Goal: Task Accomplishment & Management: Complete application form

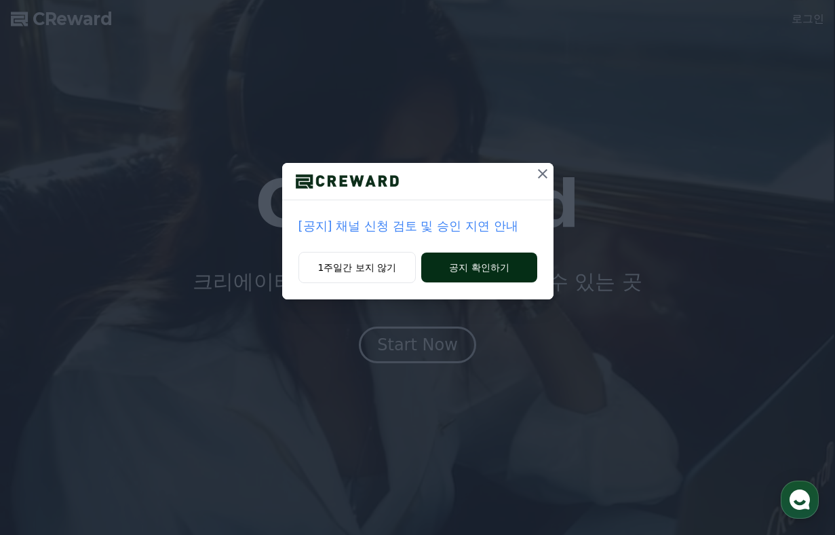
click at [438, 264] on button "공지 확인하기" at bounding box center [478, 267] width 115 height 30
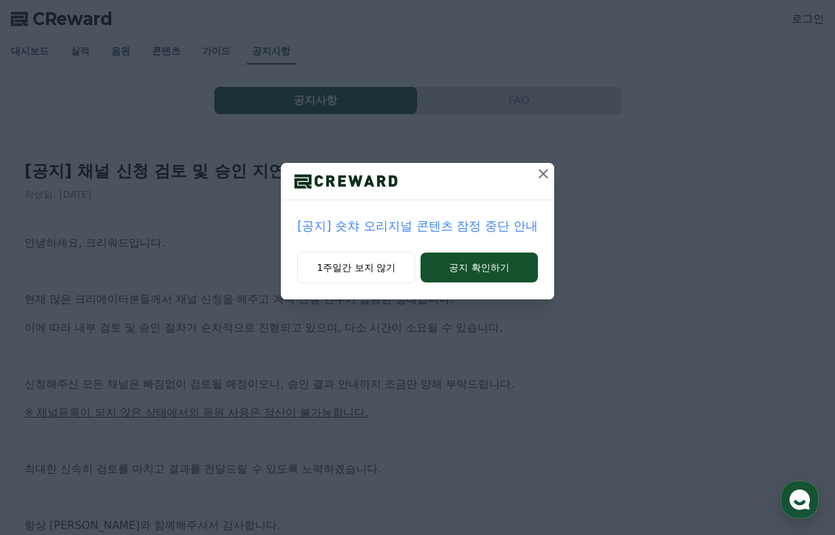
drag, startPoint x: 387, startPoint y: 262, endPoint x: 496, endPoint y: 249, distance: 109.3
click at [497, 249] on div "[공지] 숏챠 오리지널 콘텐츠 잠정 중단 안내 1주일간 보지 않기 공지 확인하기" at bounding box center [417, 231] width 273 height 136
click at [487, 258] on button "공지 확인하기" at bounding box center [479, 267] width 117 height 30
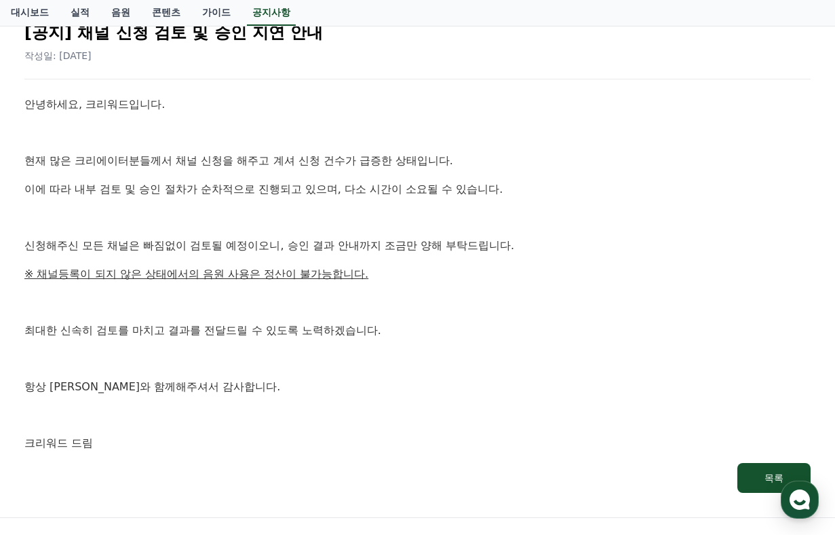
scroll to position [143, 0]
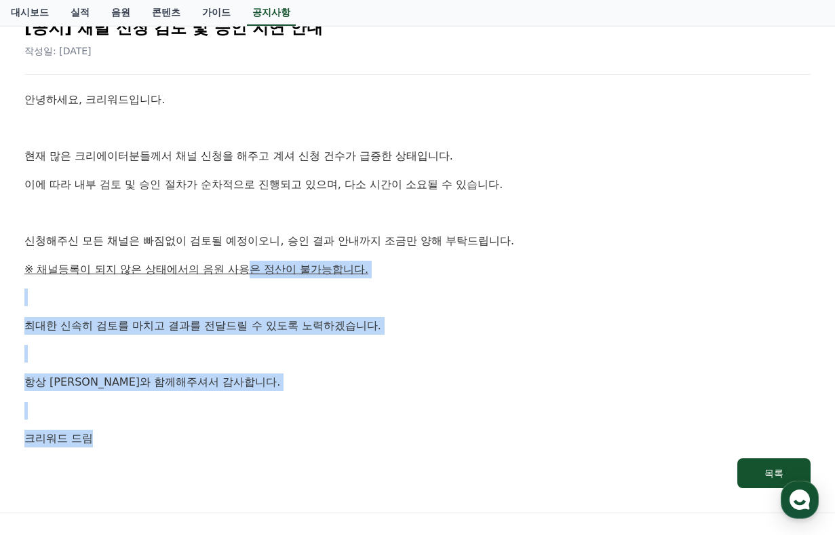
drag, startPoint x: 223, startPoint y: 273, endPoint x: 223, endPoint y: 446, distance: 172.4
click at [223, 442] on div "안녕하세요, 크리워드입니다. 현재 많은 크리에이터분들께서 채널 신청을 해주고 계셔 신청 건수가 급증한 상태입니다. 이에 따라 내부 검토 및 승…" at bounding box center [417, 269] width 786 height 356
click at [223, 446] on p "크리워드 드림" at bounding box center [417, 439] width 786 height 18
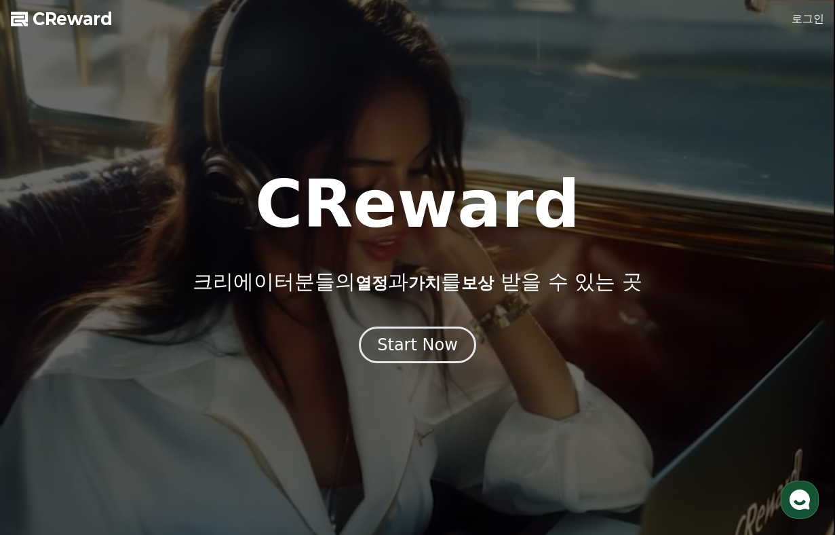
click at [814, 16] on link "로그인" at bounding box center [808, 19] width 33 height 16
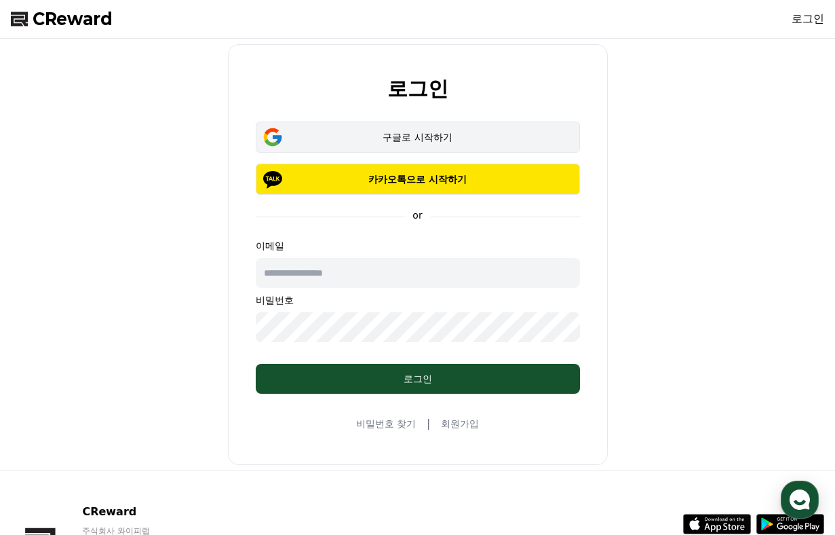
click at [423, 133] on div "구글로 시작하기" at bounding box center [417, 137] width 285 height 14
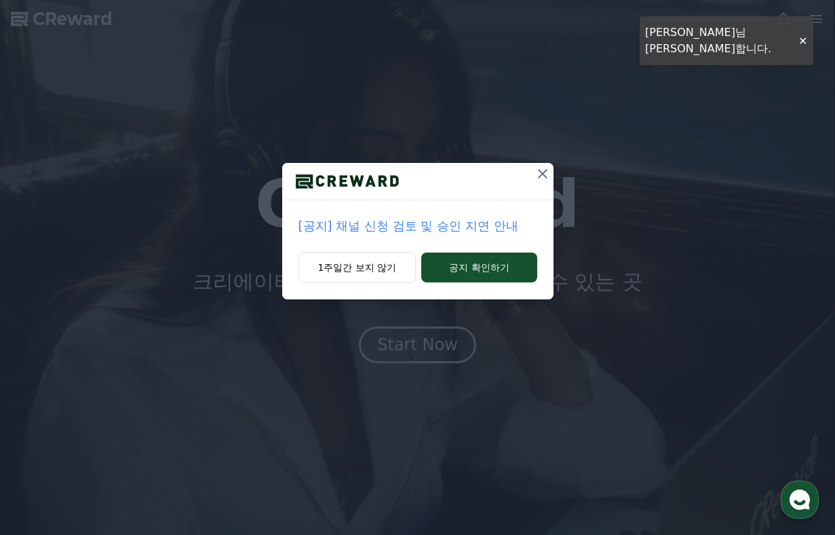
click at [535, 178] on icon at bounding box center [543, 174] width 16 height 16
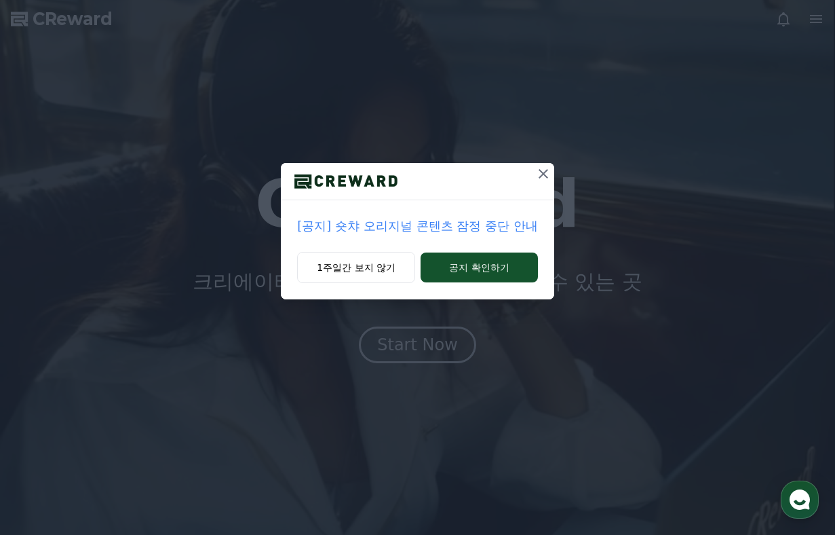
click at [541, 178] on icon at bounding box center [543, 174] width 16 height 16
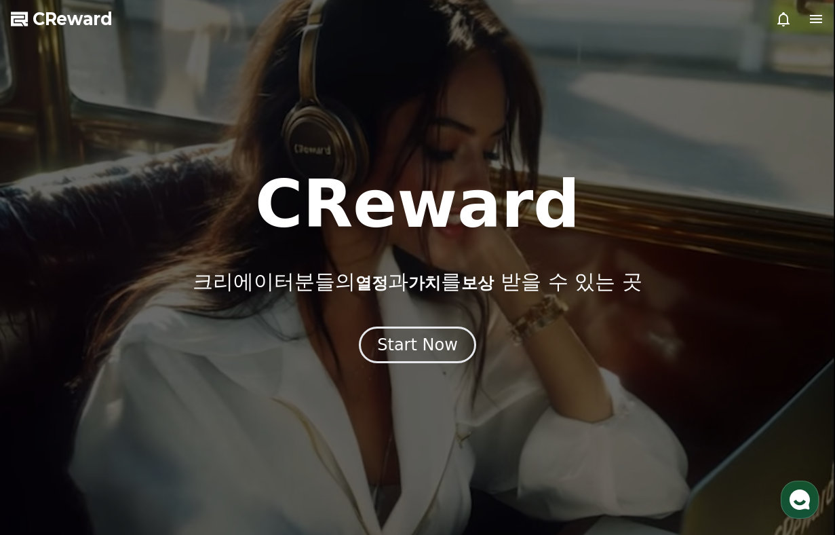
click at [810, 18] on icon at bounding box center [816, 19] width 16 height 16
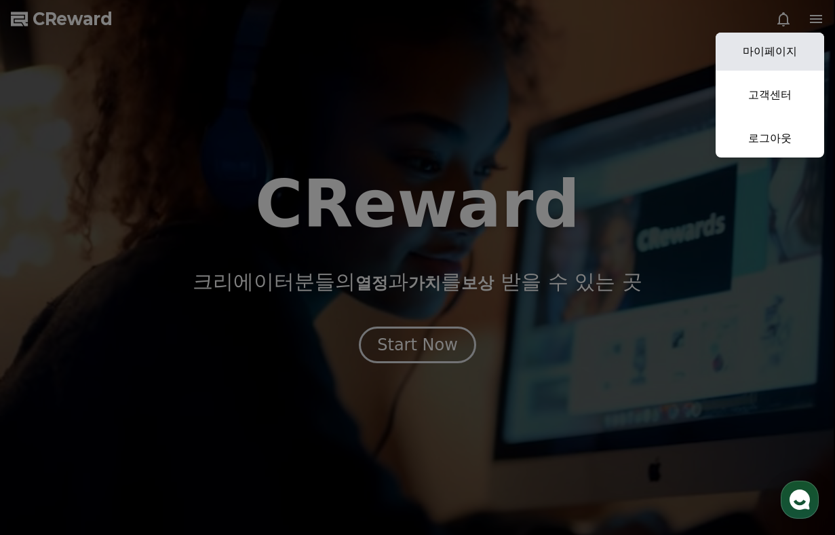
click at [781, 54] on link "마이페이지" at bounding box center [770, 52] width 109 height 38
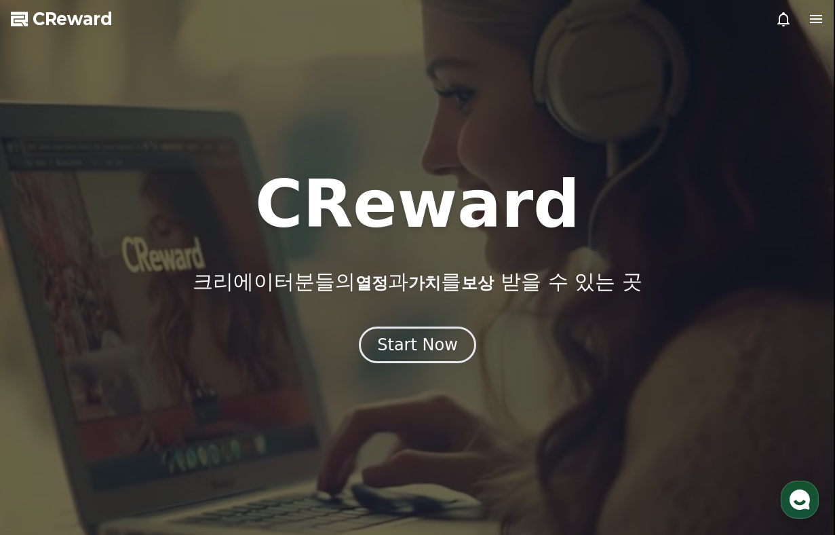
select select "**********"
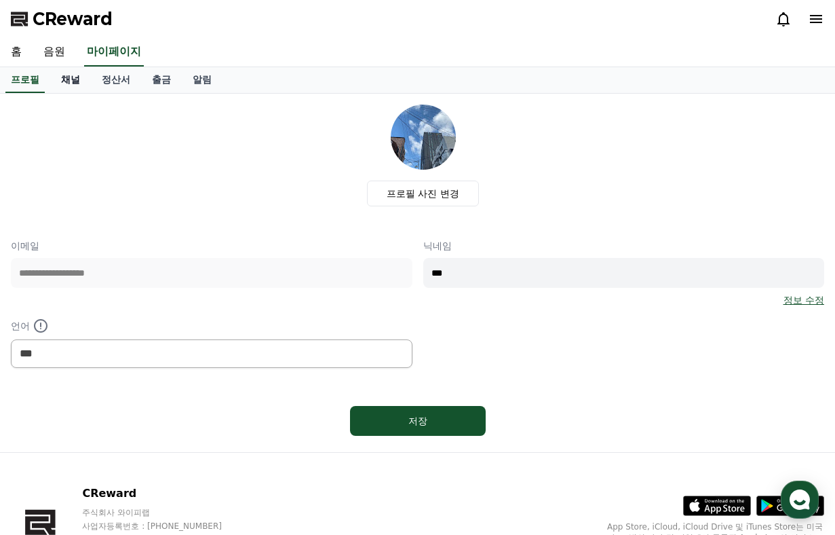
click at [66, 73] on link "채널" at bounding box center [70, 80] width 41 height 26
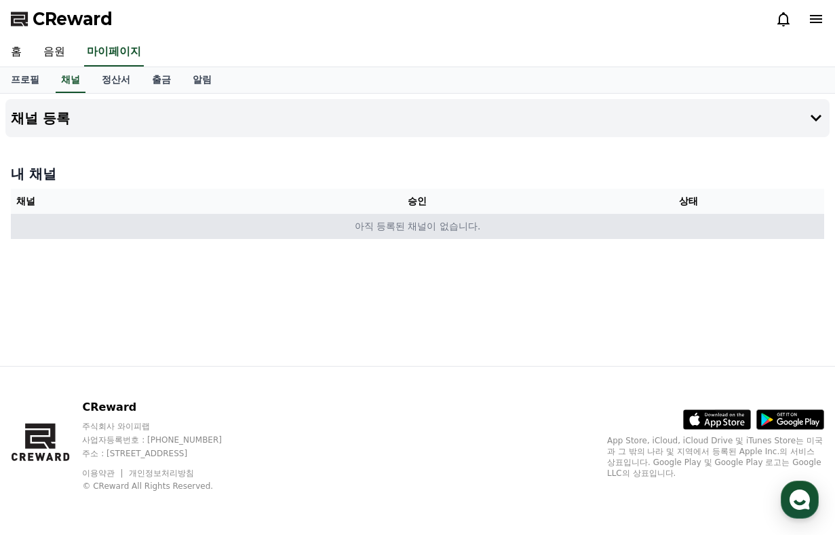
click at [253, 218] on td "아직 등록된 채널이 없습니다." at bounding box center [418, 226] width 814 height 25
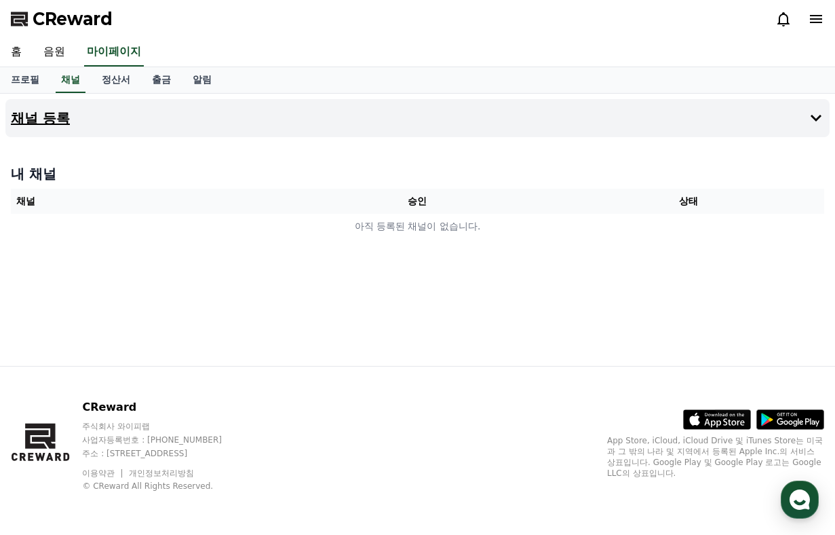
click at [727, 119] on button "채널 등록" at bounding box center [417, 118] width 824 height 38
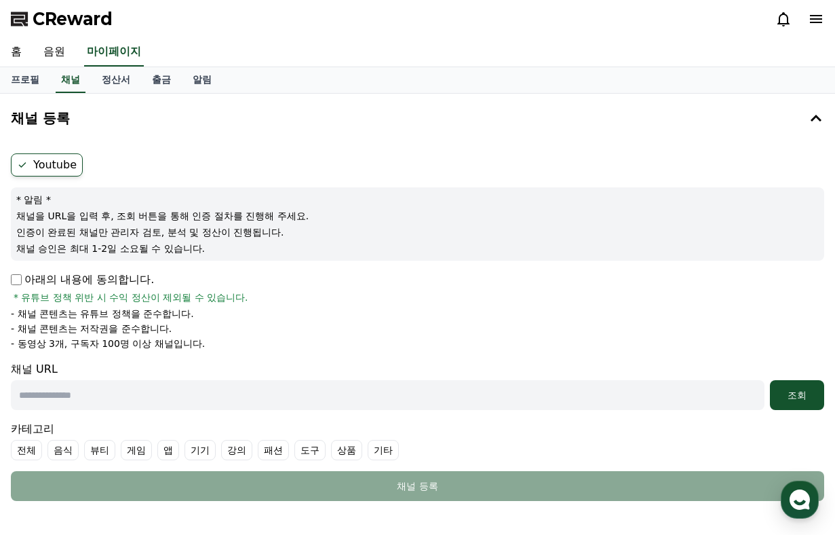
click at [16, 273] on p "아래의 내용에 동의합니다." at bounding box center [82, 279] width 143 height 16
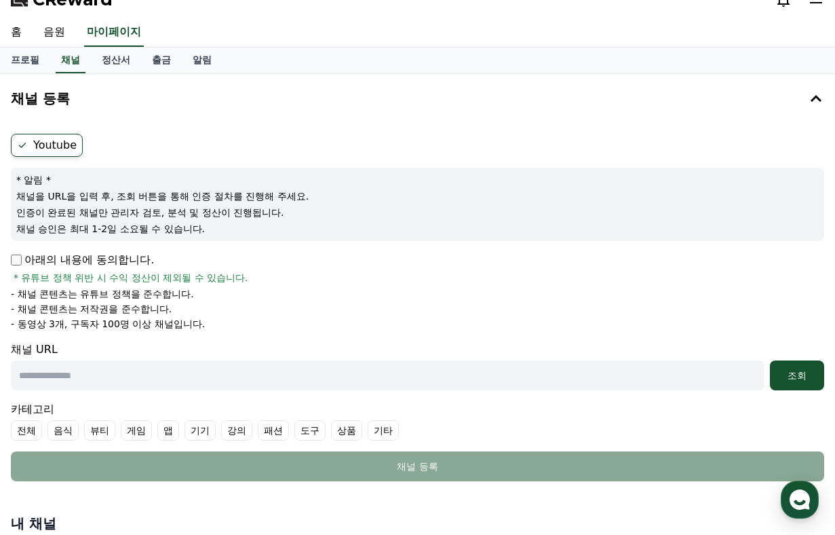
scroll to position [28, 0]
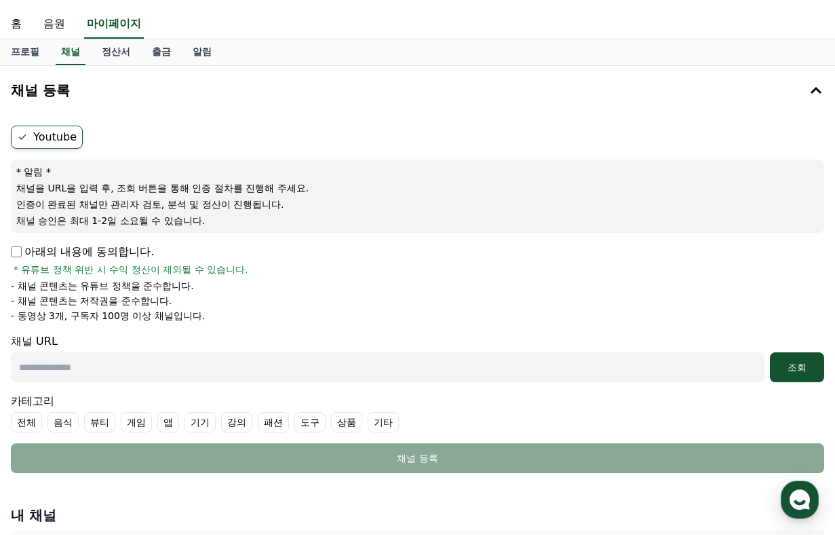
click at [98, 376] on input "text" at bounding box center [388, 367] width 754 height 30
paste input "**********"
type input "**********"
paste input "**********"
type input "**********"
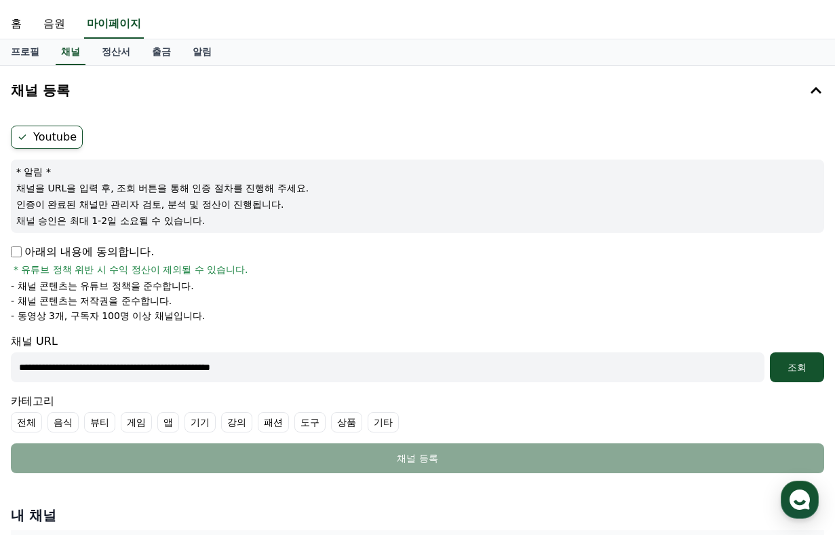
click at [20, 425] on label "전체" at bounding box center [26, 422] width 31 height 20
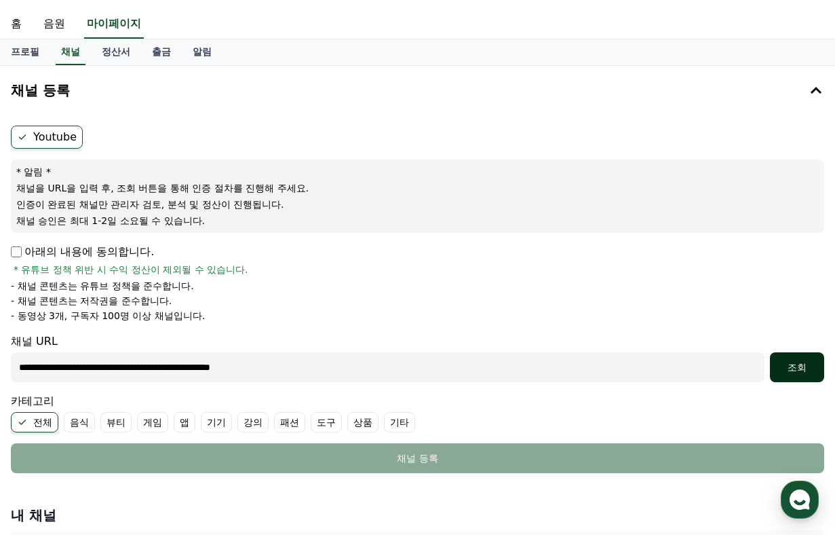
click at [811, 360] on button "조회" at bounding box center [797, 367] width 54 height 30
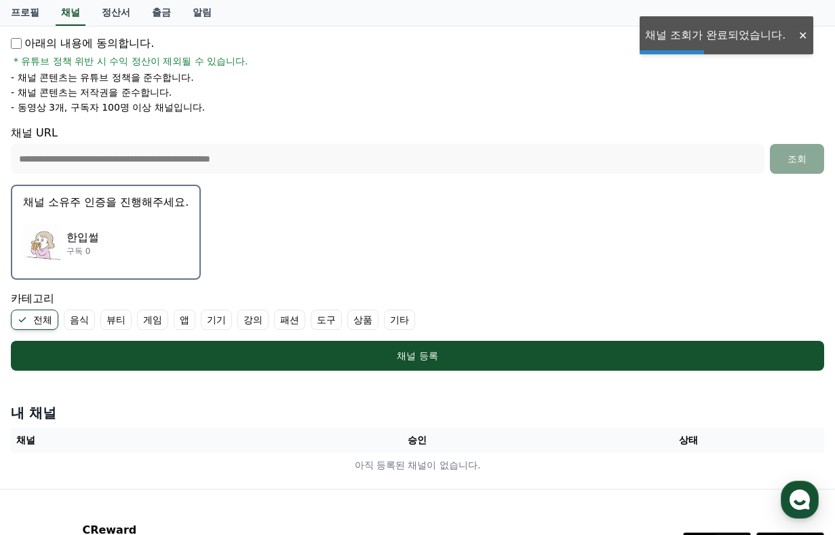
scroll to position [237, 0]
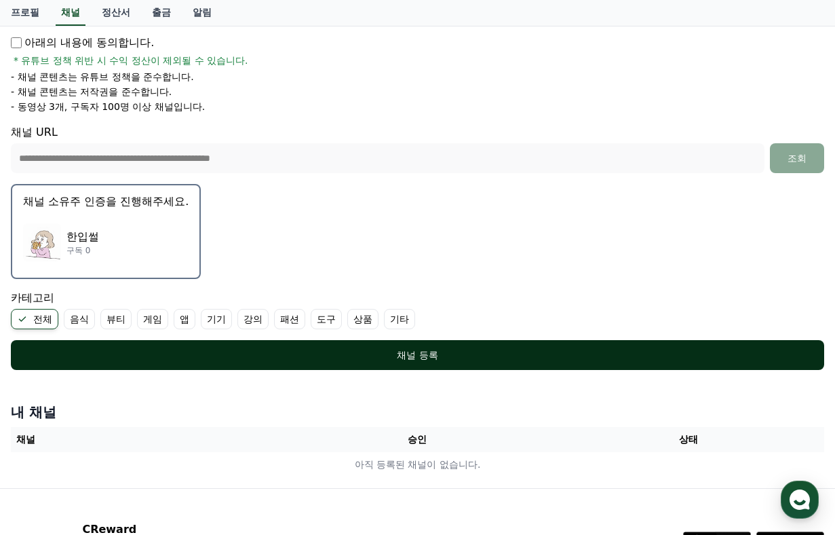
click at [348, 365] on button "채널 등록" at bounding box center [418, 355] width 814 height 30
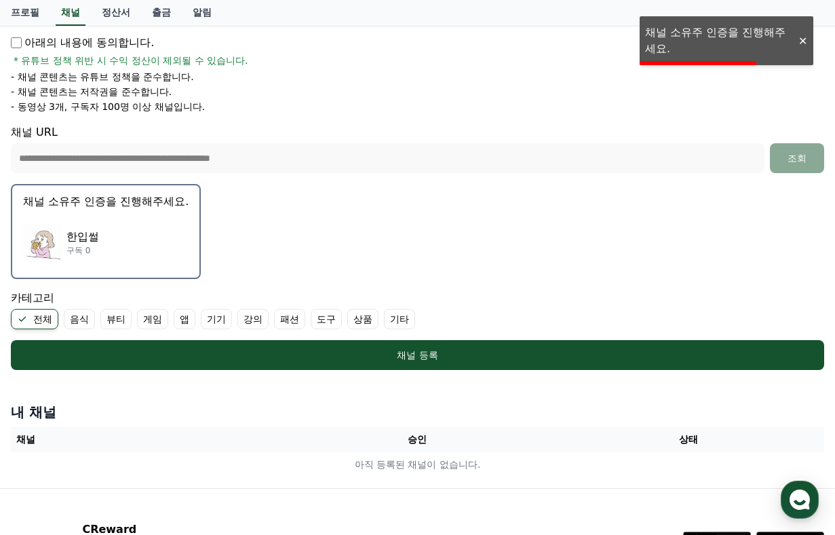
click at [797, 41] on div at bounding box center [803, 41] width 22 height 13
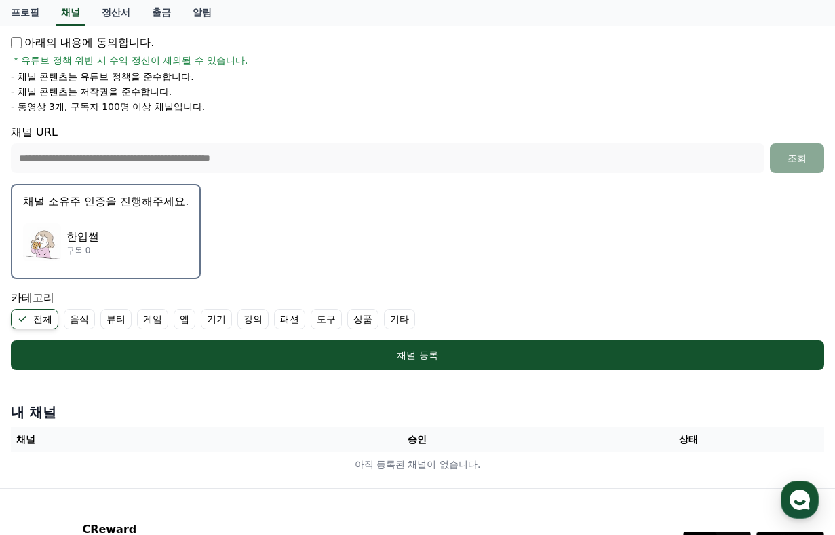
click at [136, 235] on div "한입썰 구독 0" at bounding box center [106, 242] width 166 height 54
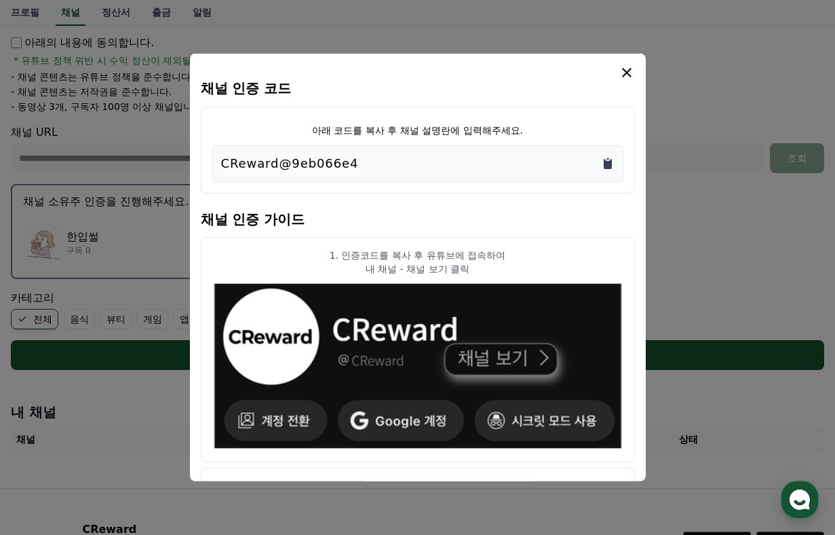
click at [610, 164] on icon "Copy to clipboard" at bounding box center [608, 164] width 8 height 10
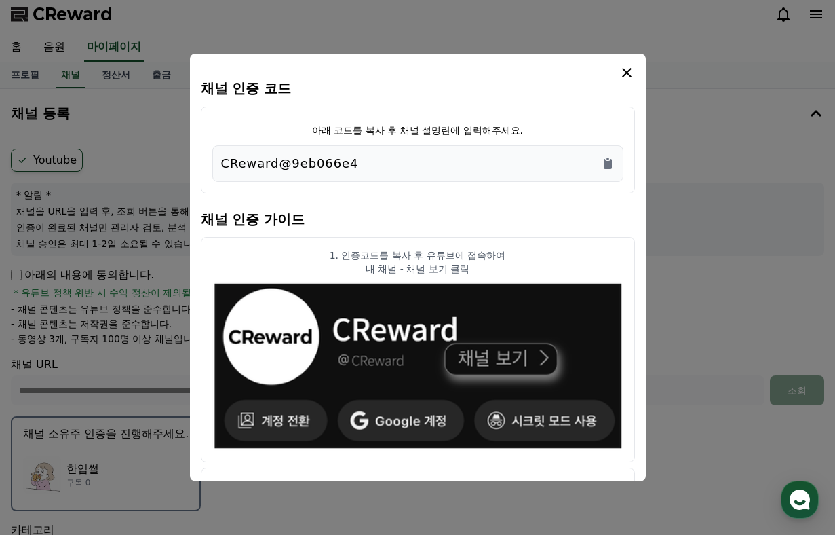
scroll to position [0, 0]
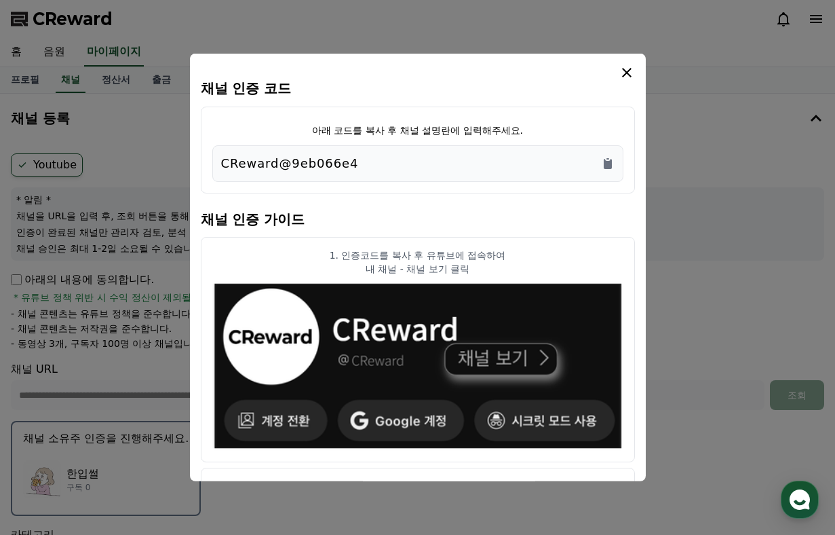
click at [628, 64] on icon "modal" at bounding box center [627, 72] width 16 height 16
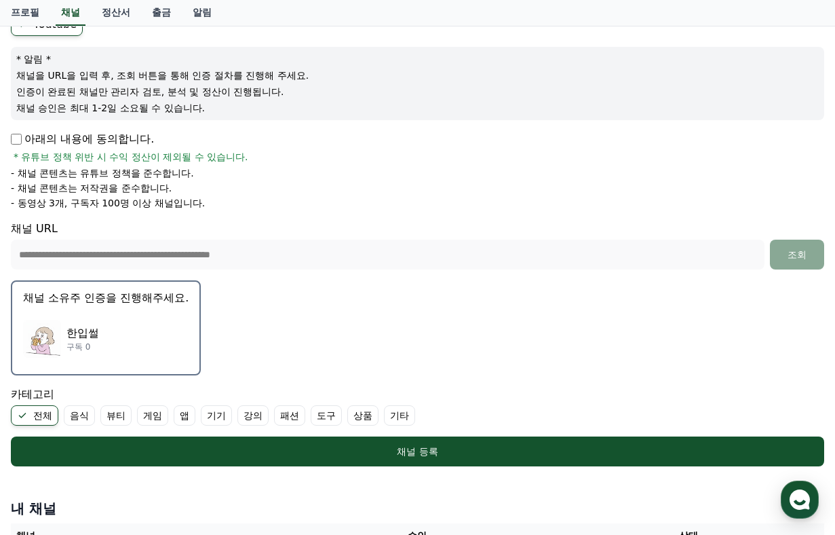
scroll to position [178, 0]
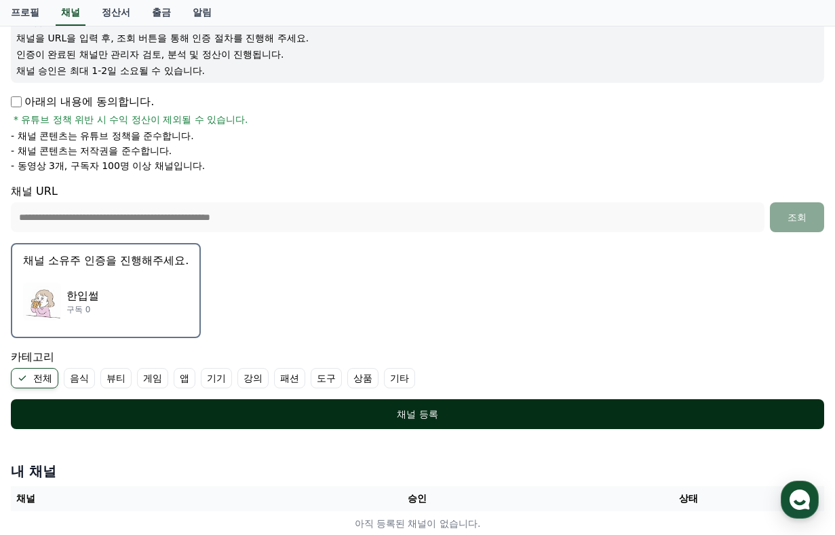
click at [295, 405] on button "채널 등록" at bounding box center [418, 414] width 814 height 30
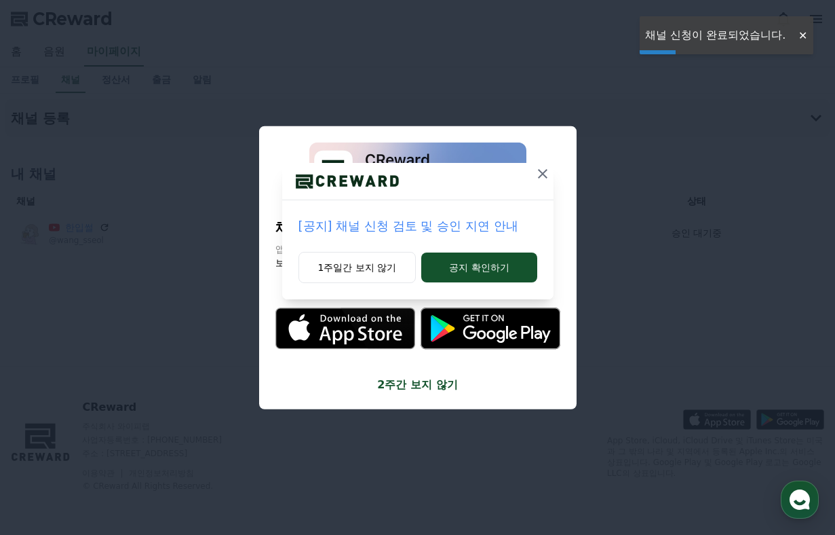
click at [539, 177] on icon at bounding box center [543, 174] width 16 height 16
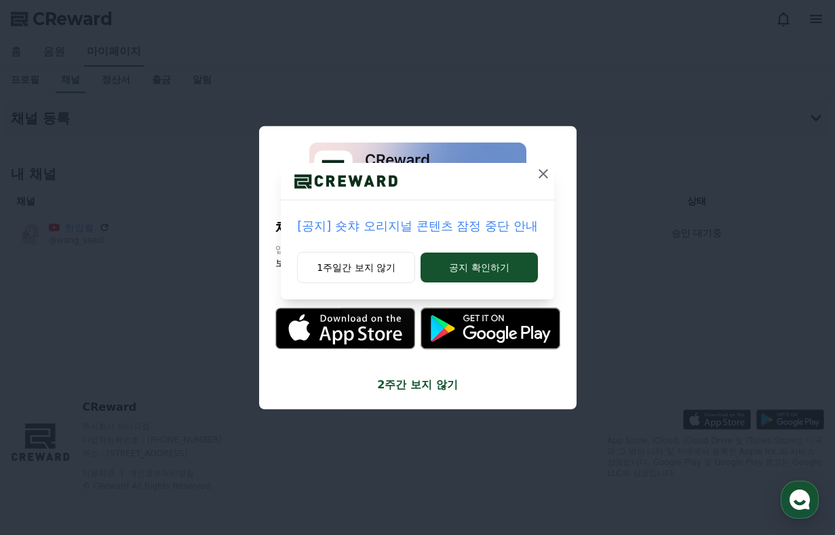
click at [541, 174] on icon at bounding box center [543, 173] width 9 height 9
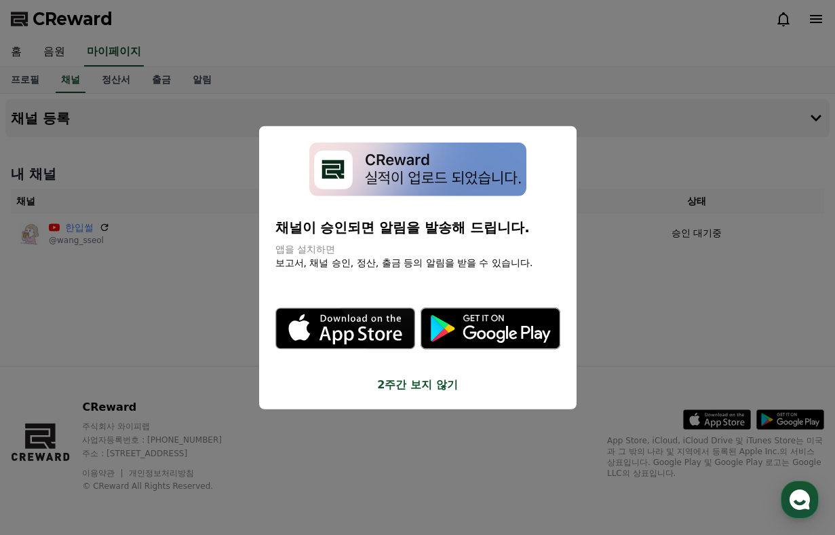
click at [436, 390] on button "2주간 보지 않기" at bounding box center [417, 384] width 285 height 16
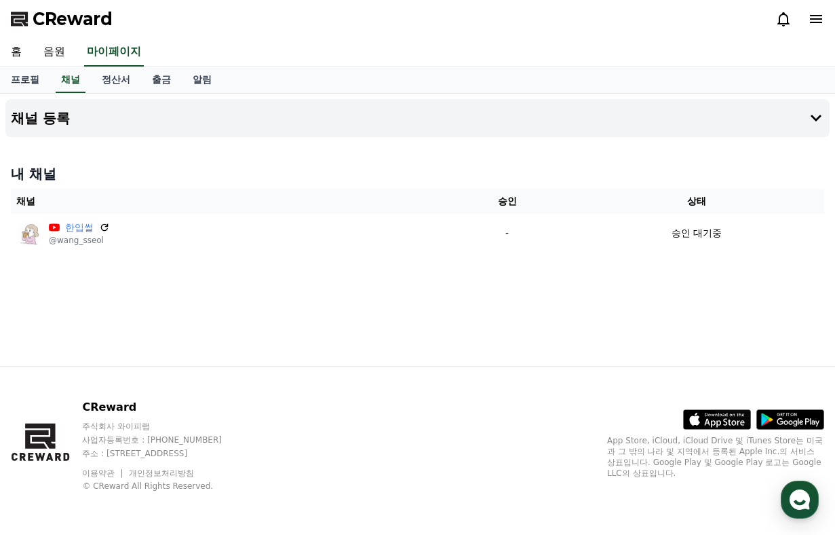
click at [262, 305] on div "채널 등록 내 채널 채널 승인 상태 한입썰 @wang_sseol - 승인 대기중" at bounding box center [417, 230] width 835 height 272
click at [64, 123] on button "채널 등록" at bounding box center [417, 118] width 824 height 38
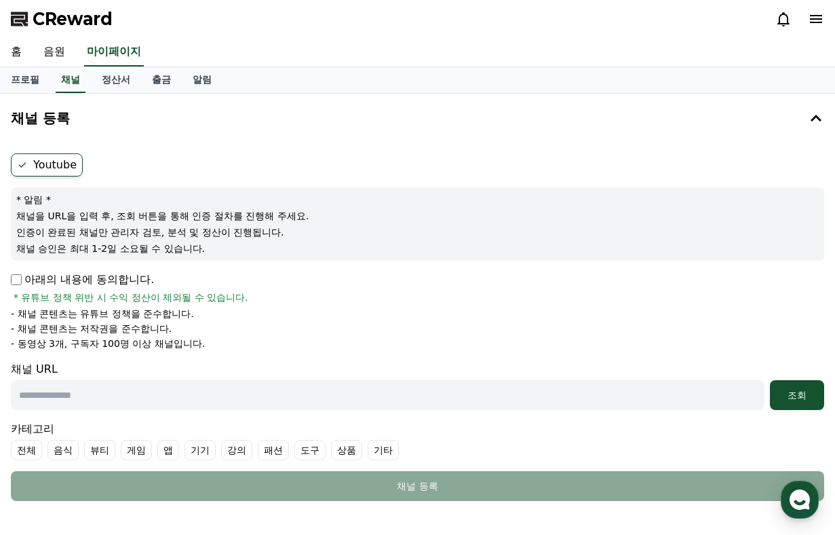
click at [18, 271] on p "아래의 내용에 동의합니다." at bounding box center [82, 279] width 143 height 16
click at [109, 399] on input "text" at bounding box center [388, 395] width 754 height 30
drag, startPoint x: 225, startPoint y: 354, endPoint x: 122, endPoint y: 303, distance: 115.0
click at [122, 305] on form "Youtube * 알림 * 채널을 URL을 입력 후, 조회 버튼을 통해 인증 절차를 진행해 주세요. 인증이 완료된 채널만 관리자 검토, 분석 …" at bounding box center [418, 326] width 814 height 347
click at [122, 303] on span "* 유튜브 정책 위반 시 수익 정산이 제외될 수 있습니다." at bounding box center [131, 297] width 235 height 14
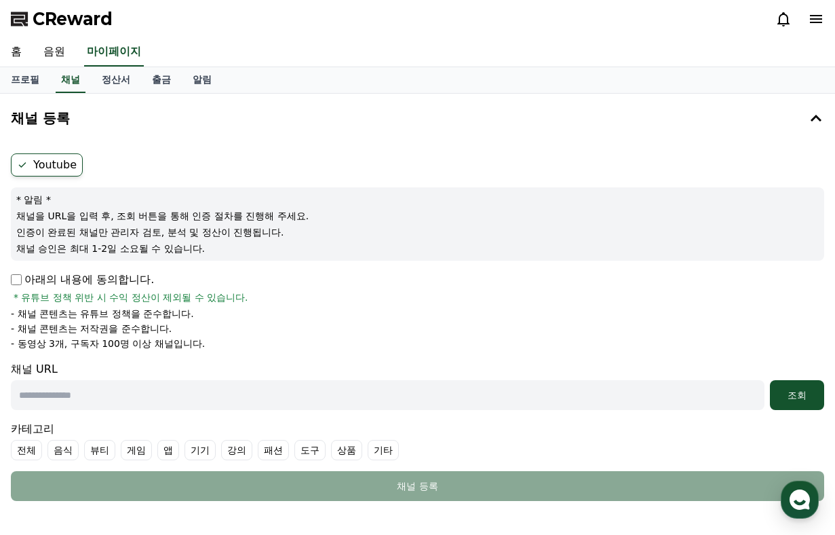
drag, startPoint x: 102, startPoint y: 282, endPoint x: 246, endPoint y: 349, distance: 159.1
click at [246, 354] on form "Youtube * 알림 * 채널을 URL을 입력 후, 조회 버튼을 통해 인증 절차를 진행해 주세요. 인증이 완료된 채널만 관리자 검토, 분석 …" at bounding box center [418, 326] width 814 height 347
click at [246, 343] on li "- 동영상 3개, 구독자 100명 이상 채널입니다." at bounding box center [418, 344] width 814 height 14
drag, startPoint x: 246, startPoint y: 343, endPoint x: 185, endPoint y: 253, distance: 109.4
click at [185, 254] on form "Youtube * 알림 * 채널을 URL을 입력 후, 조회 버튼을 통해 인증 절차를 진행해 주세요. 인증이 완료된 채널만 관리자 검토, 분석 …" at bounding box center [418, 326] width 814 height 347
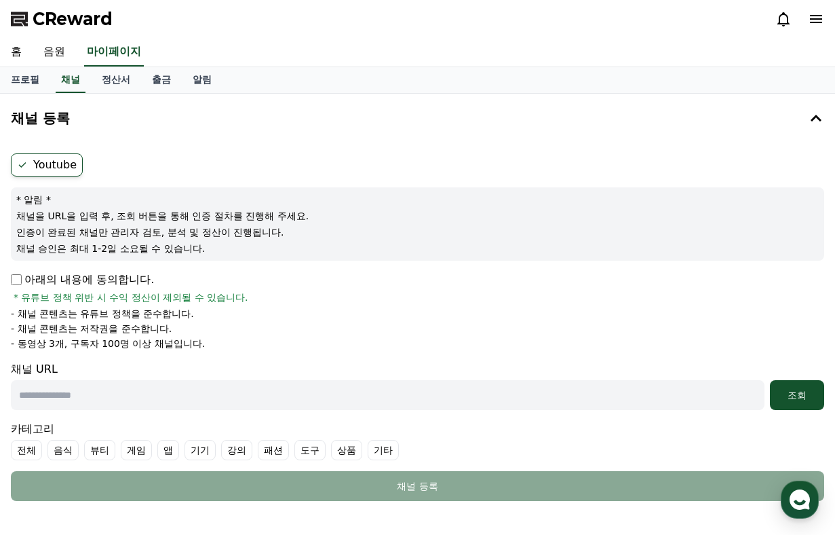
click at [185, 253] on p "채널 승인은 최대 1-2일 소요될 수 있습니다." at bounding box center [417, 249] width 803 height 14
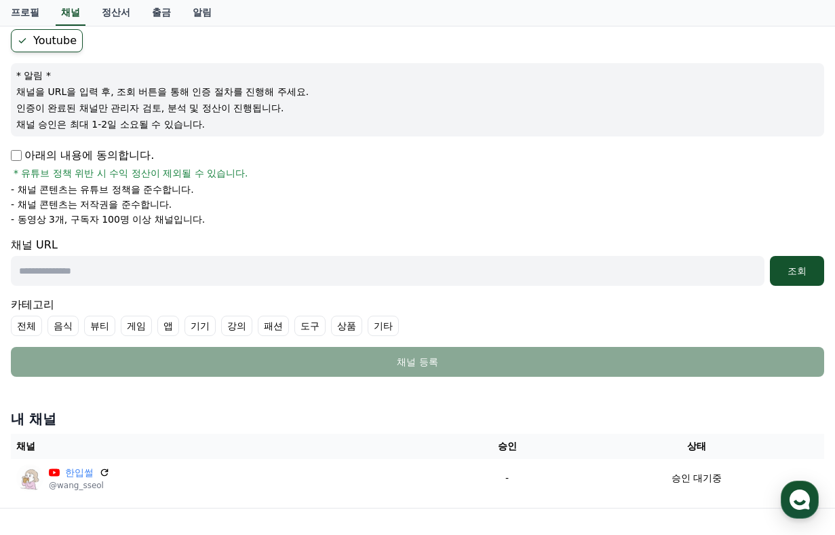
scroll to position [132, 0]
